Goal: Information Seeking & Learning: Understand process/instructions

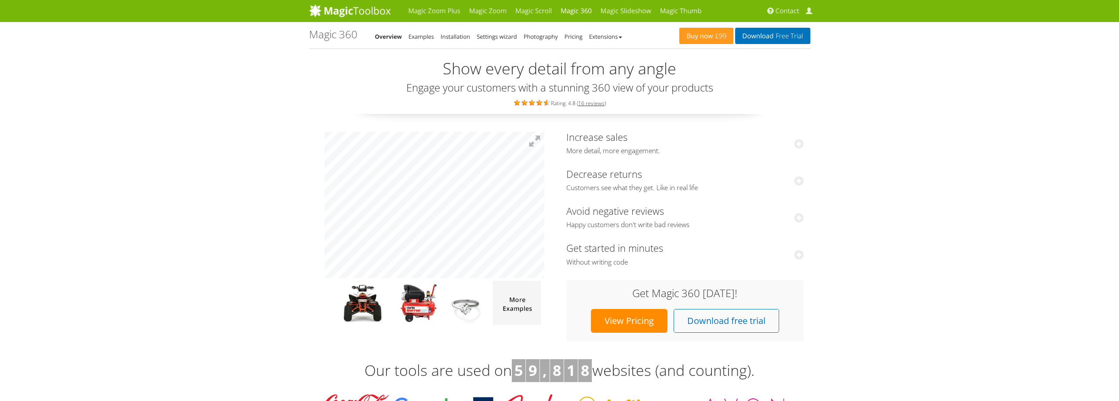
click at [573, 11] on link "Magic 360" at bounding box center [576, 11] width 40 height 22
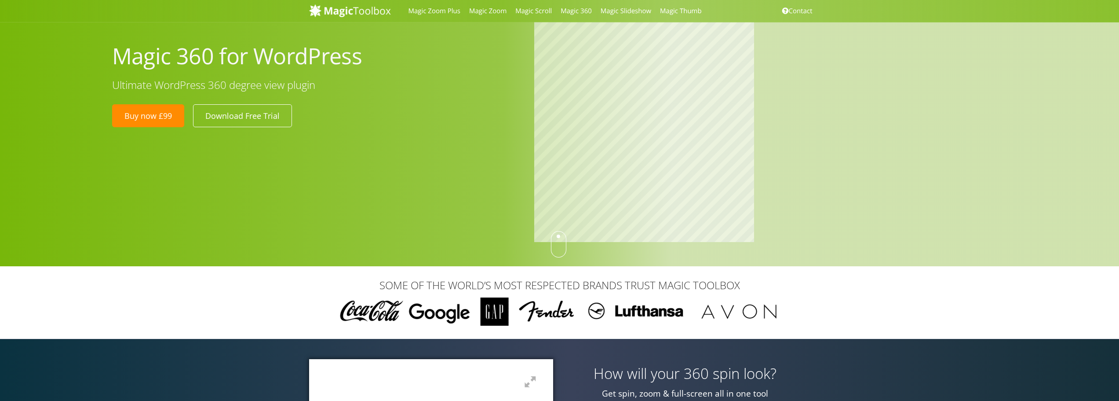
drag, startPoint x: 772, startPoint y: 157, endPoint x: 771, endPoint y: 172, distance: 15.0
click at [771, 172] on div at bounding box center [781, 133] width 507 height 222
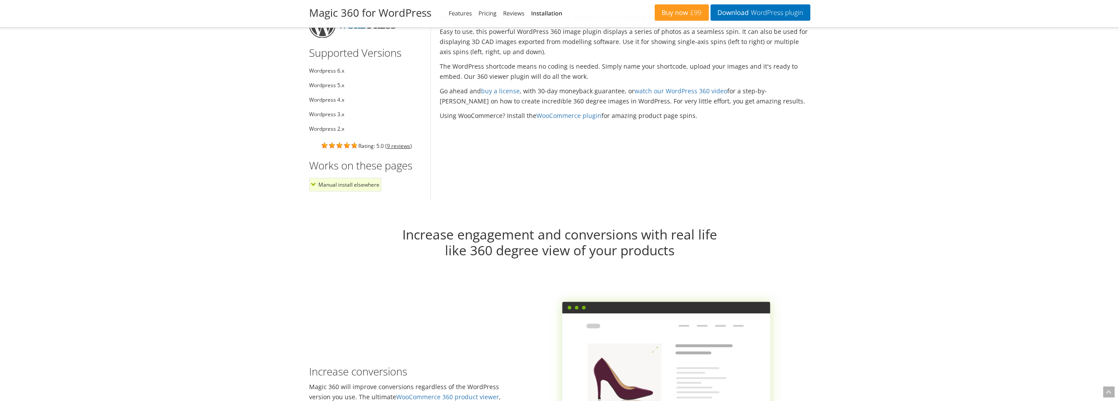
scroll to position [880, 0]
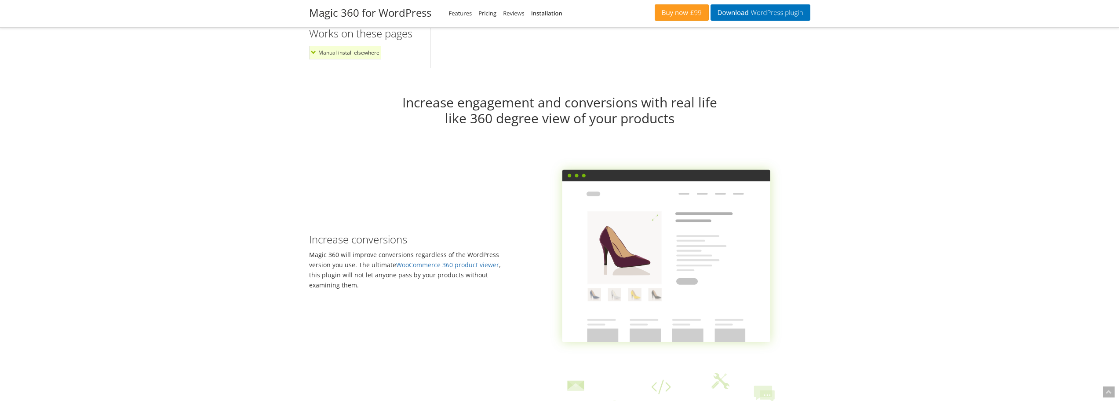
drag, startPoint x: 942, startPoint y: 97, endPoint x: 932, endPoint y: 44, distance: 54.2
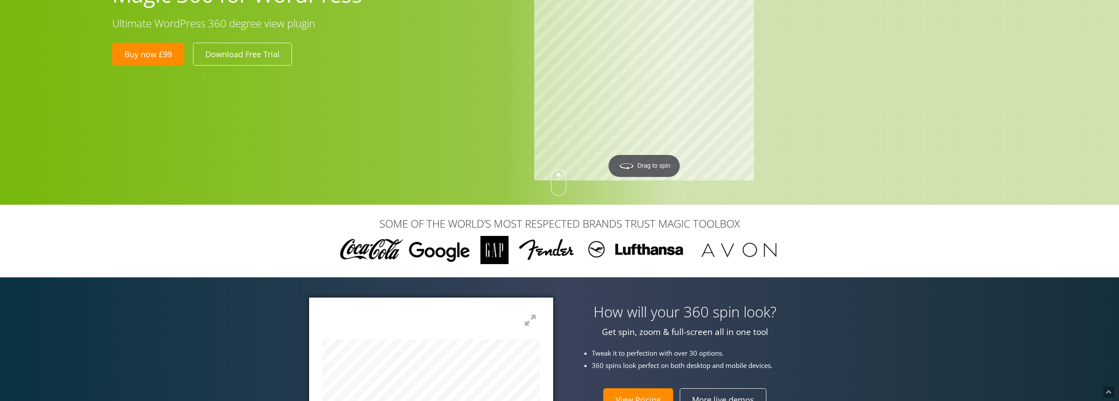
scroll to position [0, 0]
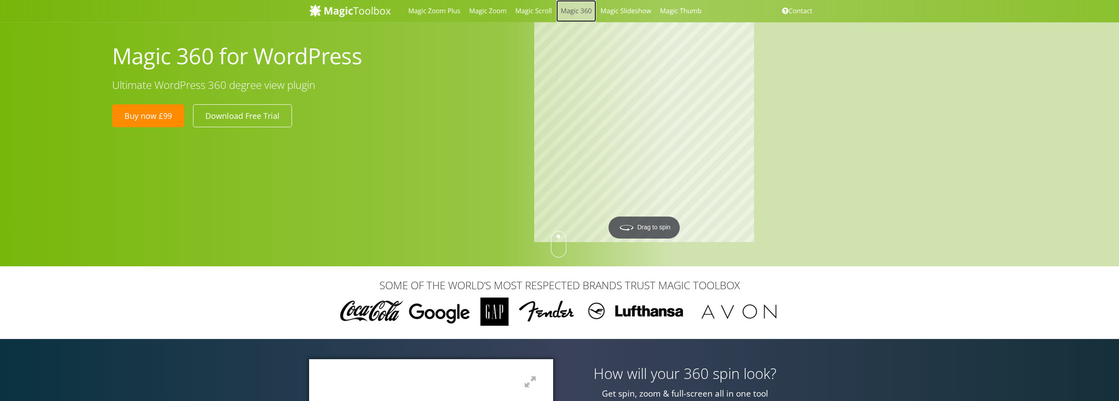
click at [572, 10] on link "Magic 360" at bounding box center [576, 11] width 40 height 22
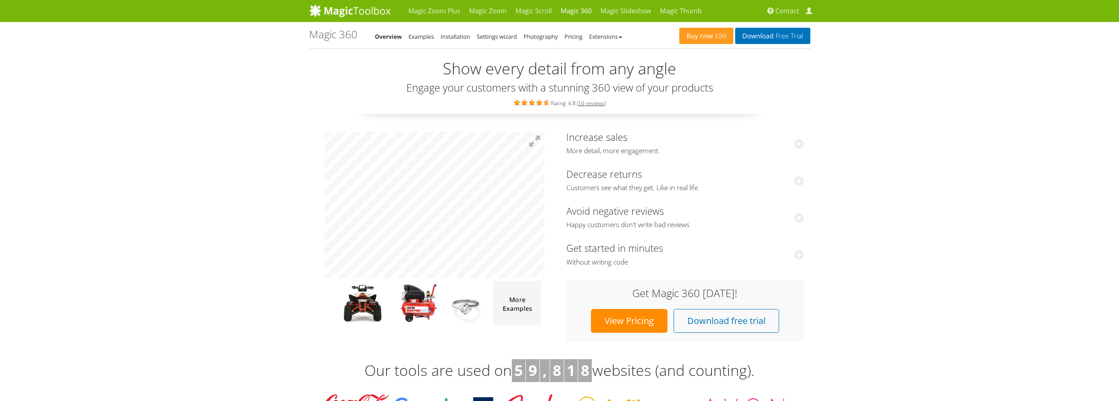
click at [447, 37] on link "Installation" at bounding box center [455, 37] width 29 height 8
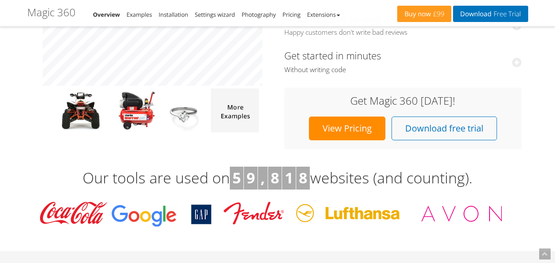
scroll to position [88, 0]
